Goal: Task Accomplishment & Management: Manage account settings

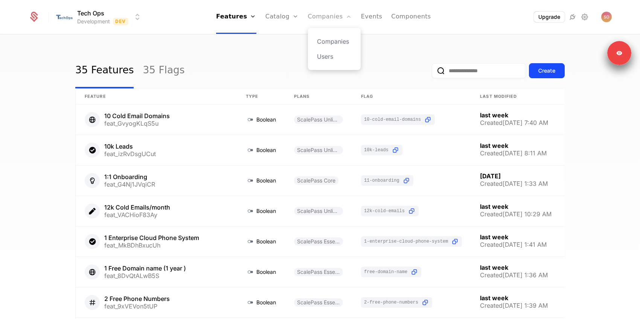
click at [335, 20] on link "Companies" at bounding box center [330, 17] width 44 height 34
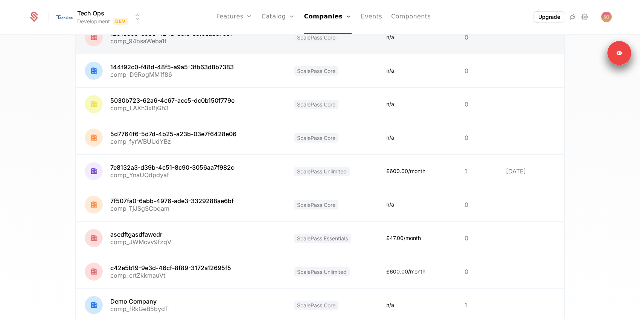
scroll to position [180, 0]
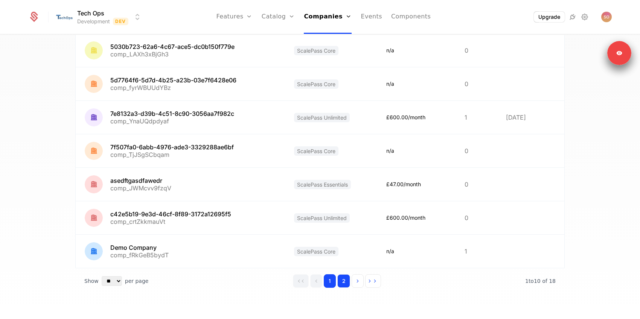
click at [344, 283] on button "2" at bounding box center [343, 281] width 13 height 14
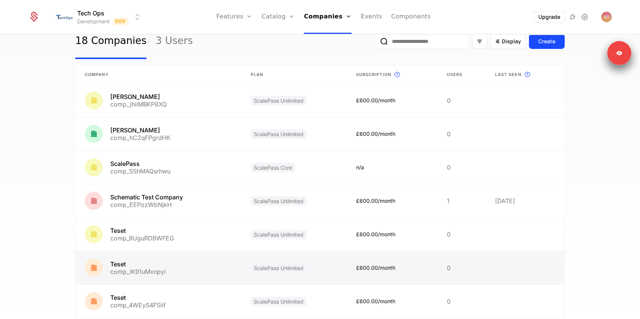
scroll to position [3, 0]
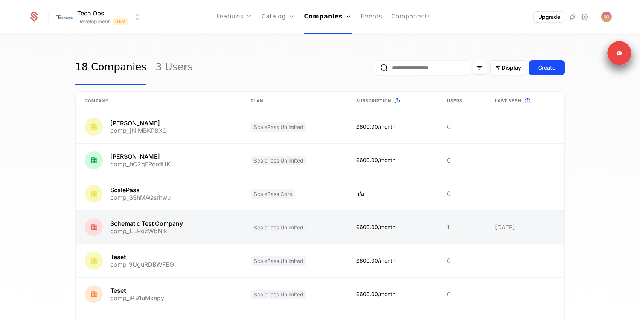
click at [183, 232] on link at bounding box center [159, 227] width 166 height 33
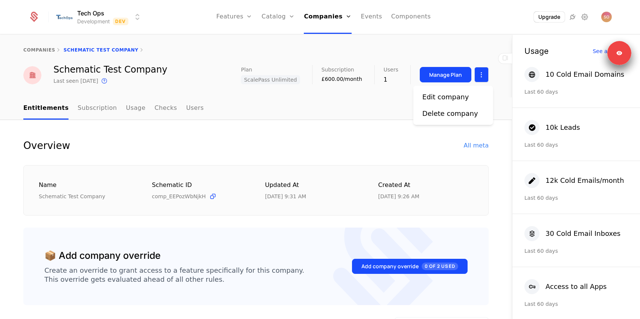
click at [482, 76] on html "Tech Ops Development Dev Features Features Flags Catalog Plans Add Ons Credits …" at bounding box center [320, 159] width 640 height 319
click at [451, 94] on div "Edit company" at bounding box center [445, 97] width 47 height 11
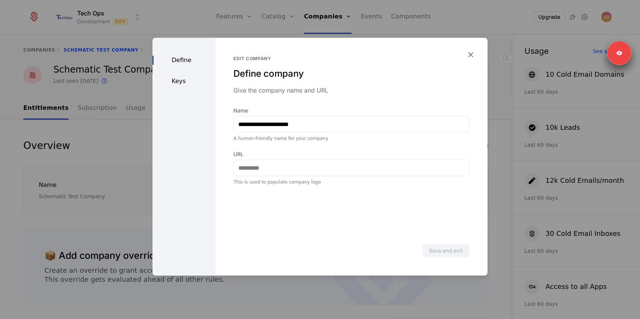
click at [178, 82] on div "Keys" at bounding box center [183, 81] width 63 height 9
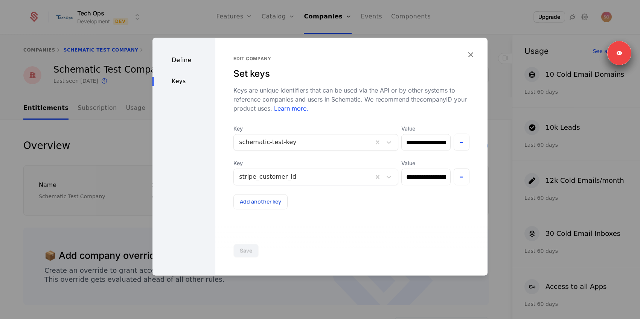
click at [303, 139] on div at bounding box center [303, 142] width 129 height 11
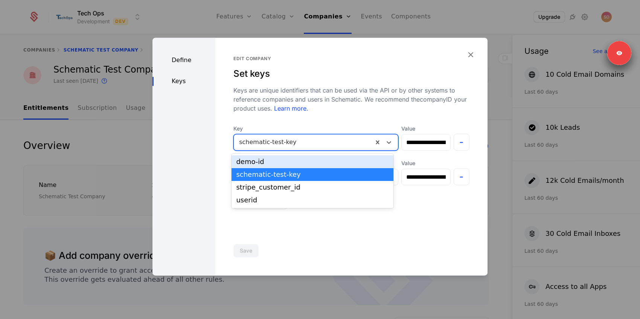
click at [303, 139] on div at bounding box center [303, 142] width 129 height 11
click at [436, 146] on input "**********" at bounding box center [426, 142] width 48 height 16
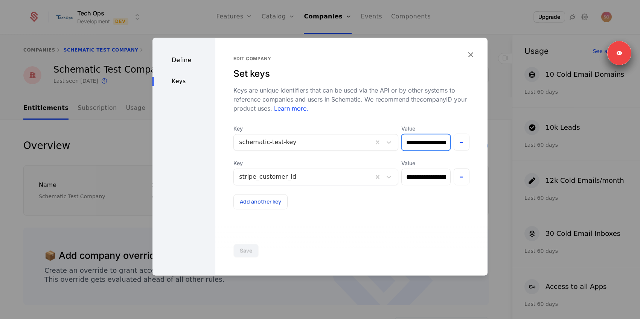
click at [436, 146] on input "**********" at bounding box center [426, 142] width 48 height 16
click at [432, 147] on input "**********" at bounding box center [426, 142] width 48 height 16
drag, startPoint x: 421, startPoint y: 145, endPoint x: 483, endPoint y: 145, distance: 62.1
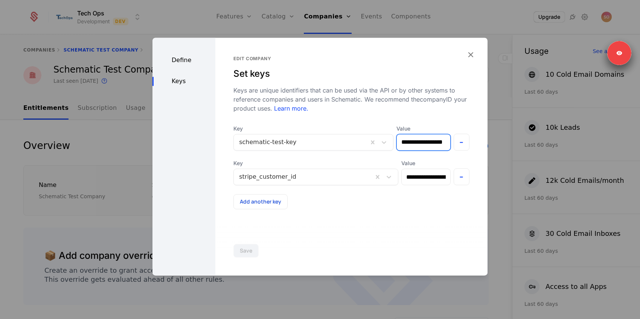
click at [483, 145] on div "**********" at bounding box center [351, 157] width 272 height 238
click at [427, 145] on input "**********" at bounding box center [423, 143] width 53 height 16
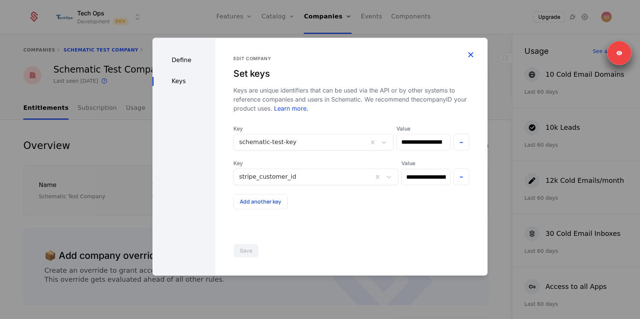
click at [471, 54] on icon "button" at bounding box center [471, 55] width 10 height 10
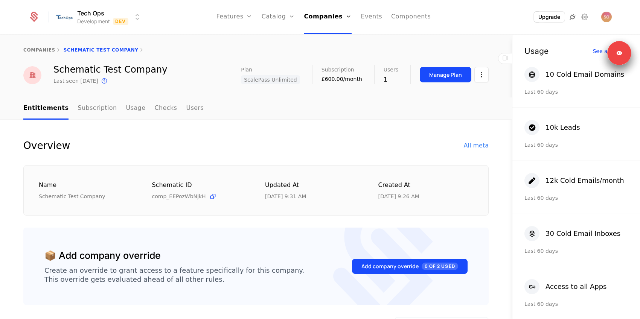
click at [570, 18] on icon at bounding box center [572, 16] width 9 height 9
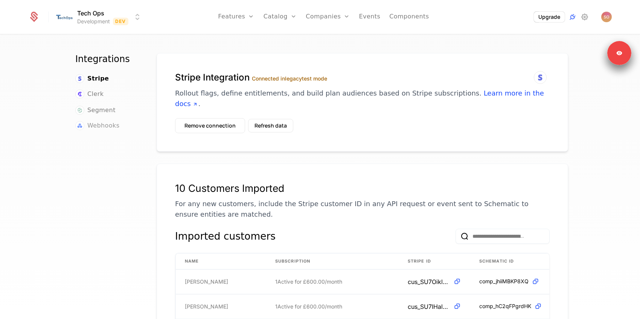
click at [100, 122] on span "Webhooks" at bounding box center [103, 125] width 32 height 9
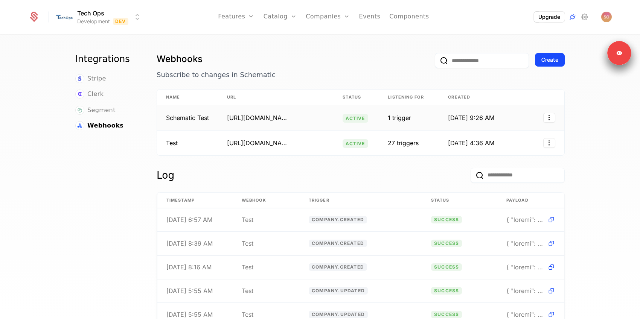
click at [259, 116] on div "http://redesigned-space-train-pj95x799r4j249v-3000.app.github.dev/api/schematic…" at bounding box center [257, 117] width 60 height 9
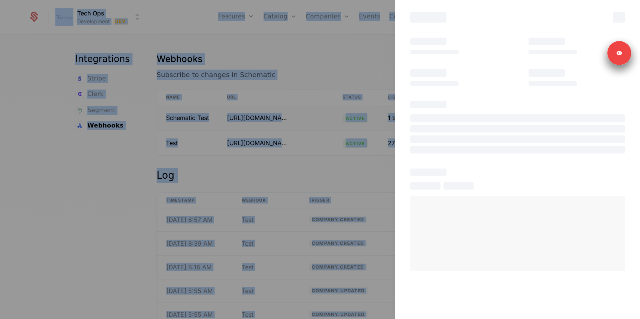
click at [259, 116] on div at bounding box center [320, 159] width 640 height 319
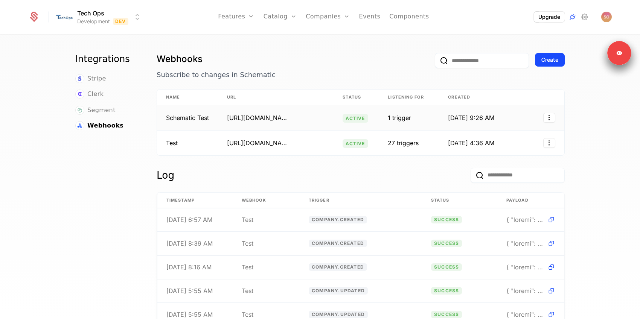
click at [259, 116] on div "http://redesigned-space-train-pj95x799r4j249v-3000.app.github.dev/api/schematic…" at bounding box center [257, 117] width 60 height 9
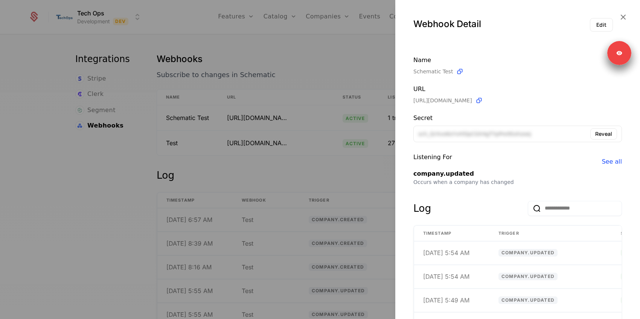
click at [311, 57] on div at bounding box center [320, 159] width 640 height 319
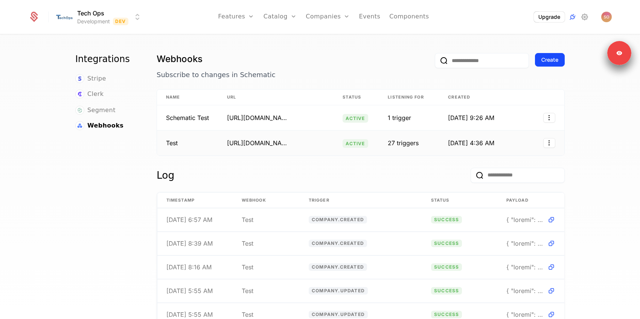
click at [276, 145] on div "https://webhook.site/c16643f9-2425-4d51-8b64-eab893b24b75" at bounding box center [257, 143] width 60 height 9
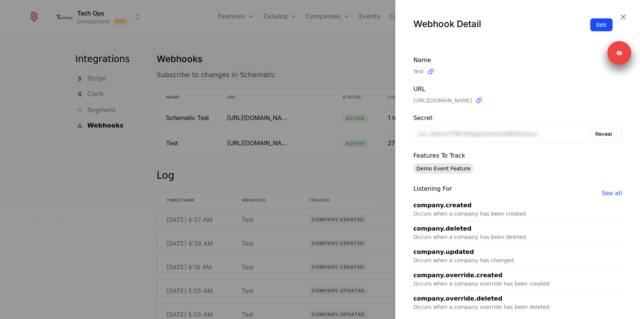
click at [604, 24] on button "Edit" at bounding box center [601, 25] width 23 height 14
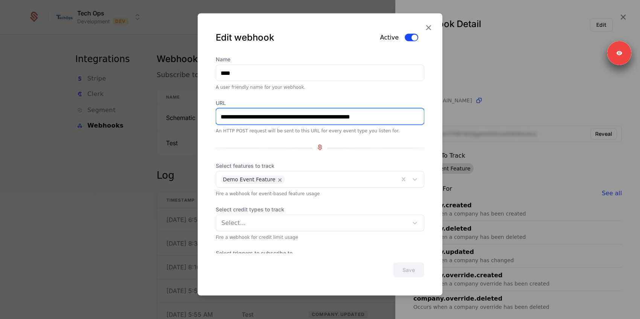
click at [262, 110] on input "**********" at bounding box center [320, 117] width 208 height 16
paste input "text"
click at [277, 180] on icon "Remove Demo Event Feature" at bounding box center [280, 180] width 7 height 7
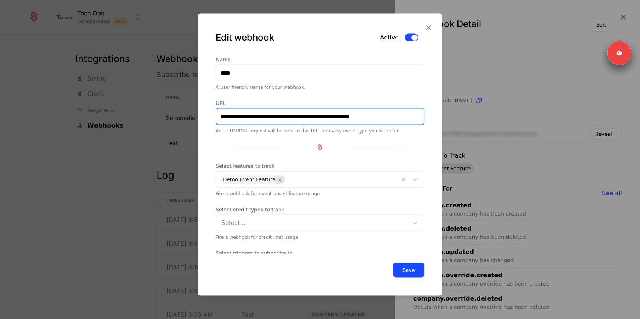
type input "**********"
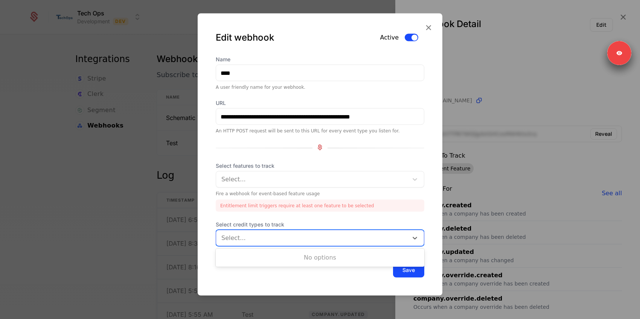
click at [263, 221] on div "Select credit types to track Use Up and Down to choose options, press Enter to …" at bounding box center [320, 234] width 209 height 26
click at [256, 249] on div "No options" at bounding box center [320, 258] width 209 height 18
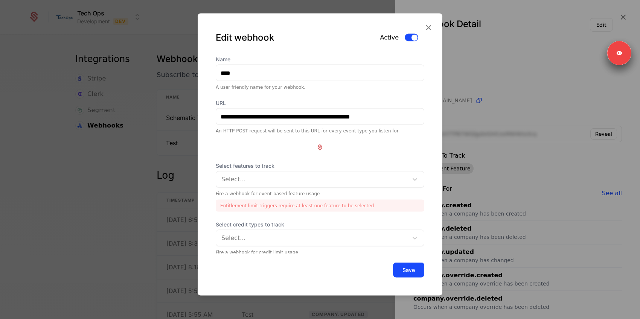
click at [132, 211] on div at bounding box center [320, 159] width 640 height 319
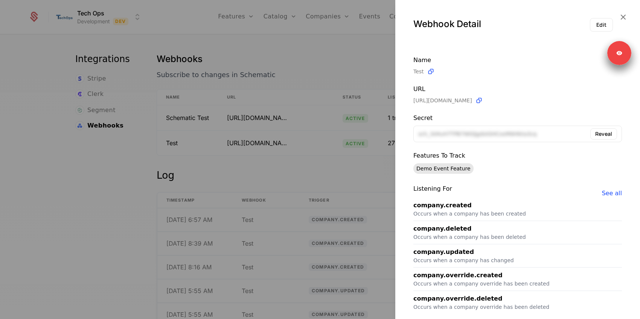
click at [297, 173] on div at bounding box center [320, 159] width 640 height 319
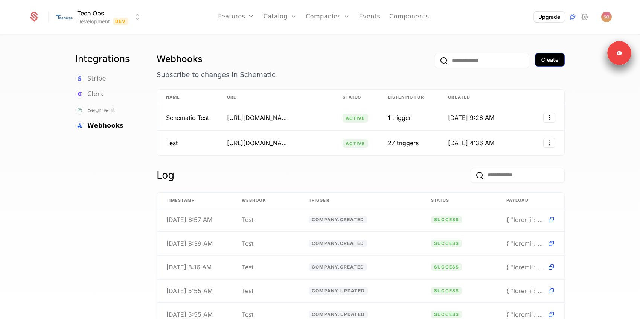
click at [548, 61] on div "Create" at bounding box center [549, 60] width 17 height 8
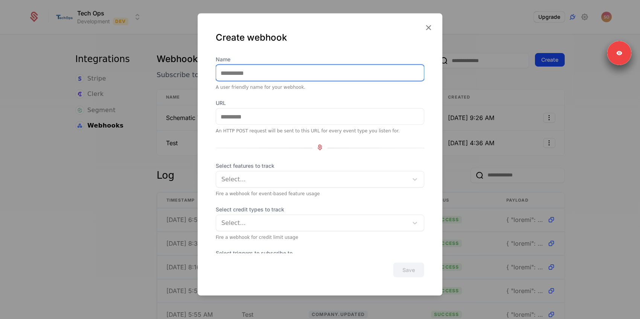
click at [239, 71] on input "Name" at bounding box center [320, 73] width 208 height 16
type input "**********"
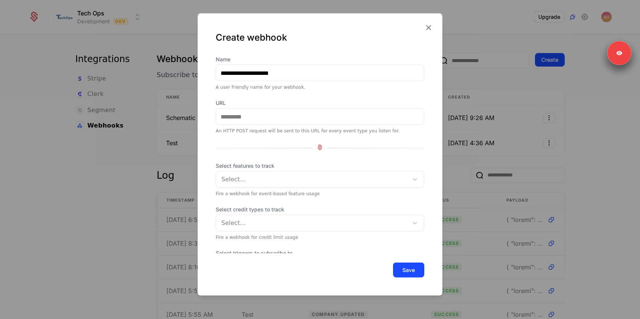
click at [231, 126] on div "URL An HTTP POST request will be sent to this URL for every event type you list…" at bounding box center [320, 116] width 209 height 35
click at [235, 121] on input "URL" at bounding box center [320, 117] width 208 height 16
paste input "**********"
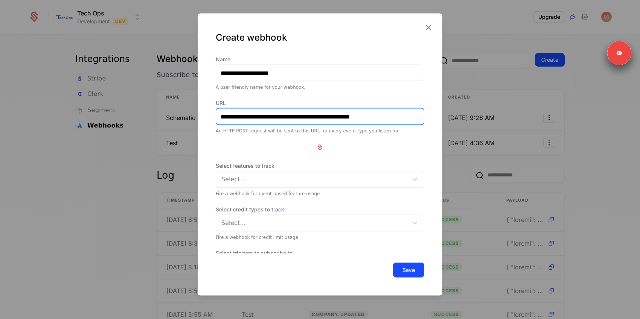
type input "**********"
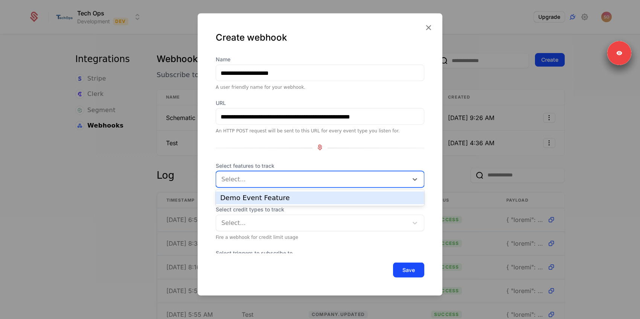
click at [247, 174] on div at bounding box center [312, 179] width 181 height 11
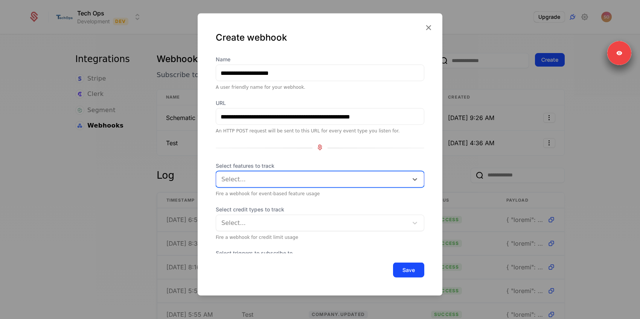
click at [247, 171] on div "Select..." at bounding box center [320, 179] width 209 height 17
click at [243, 213] on div "Select credit types to track Select..." at bounding box center [320, 219] width 209 height 26
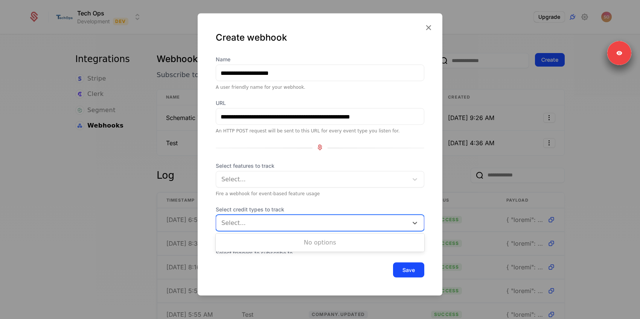
click at [243, 219] on div at bounding box center [312, 223] width 181 height 11
click at [250, 222] on div at bounding box center [312, 223] width 181 height 11
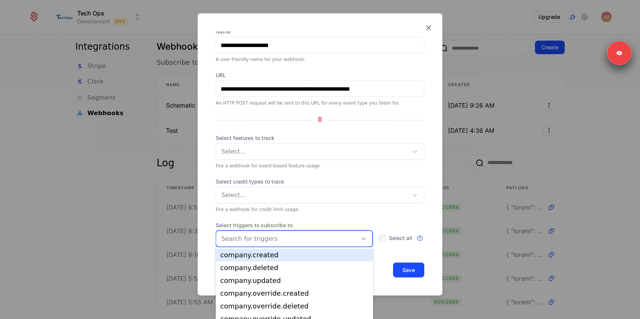
click at [260, 236] on div at bounding box center [286, 239] width 131 height 11
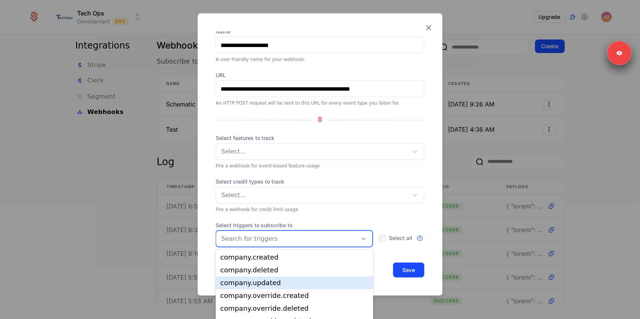
click at [261, 281] on div "company.updated" at bounding box center [294, 283] width 148 height 7
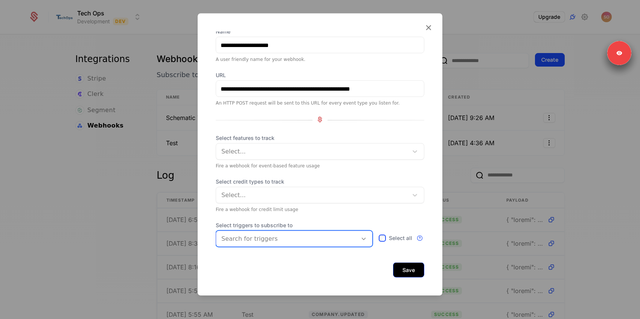
click at [418, 275] on button "Save" at bounding box center [408, 270] width 31 height 15
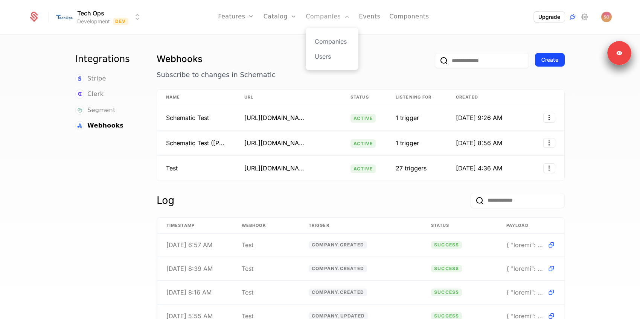
click at [325, 19] on link "Companies" at bounding box center [328, 17] width 44 height 34
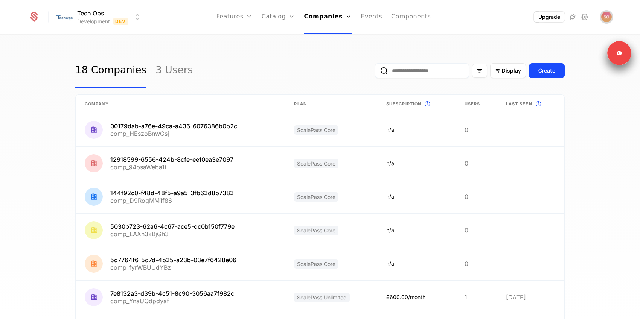
click at [602, 14] on img "Open user button" at bounding box center [606, 17] width 11 height 11
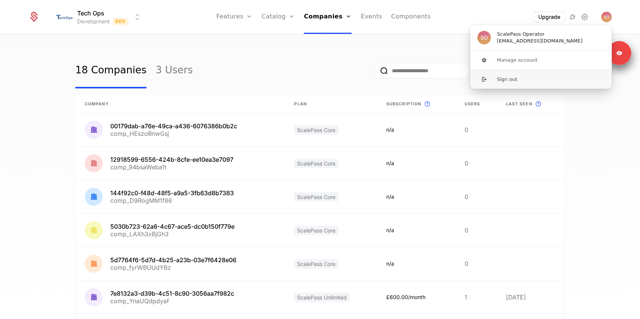
click at [540, 78] on button "Sign out" at bounding box center [541, 79] width 142 height 19
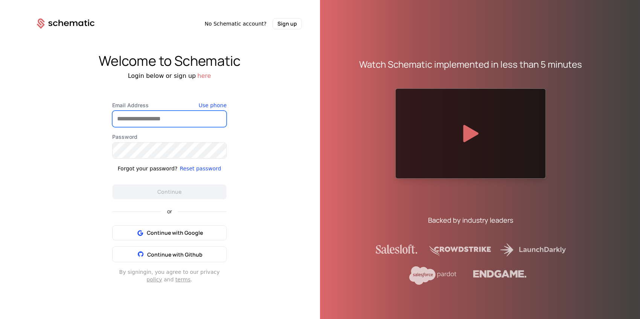
click at [147, 119] on input "Email Address" at bounding box center [170, 119] width 114 height 16
click at [302, 68] on div "Welcome to Schematic Login below or sign up here" at bounding box center [169, 66] width 301 height 27
